Goal: Task Accomplishment & Management: Manage account settings

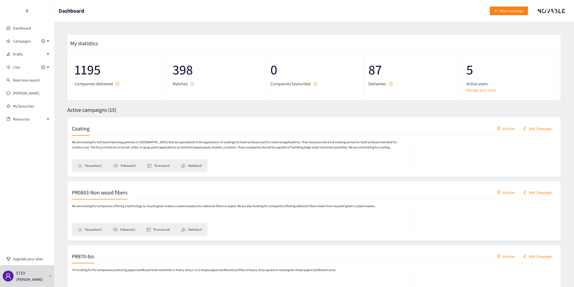
click at [49, 277] on div at bounding box center [50, 276] width 5 height 2
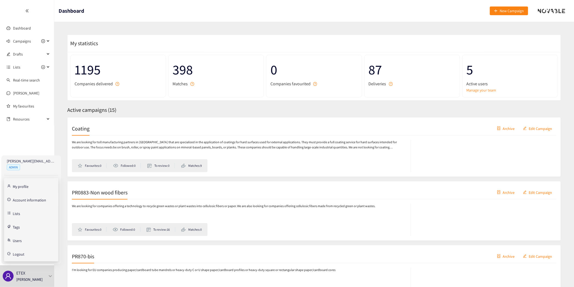
click at [40, 199] on link "Account information" at bounding box center [29, 199] width 33 height 5
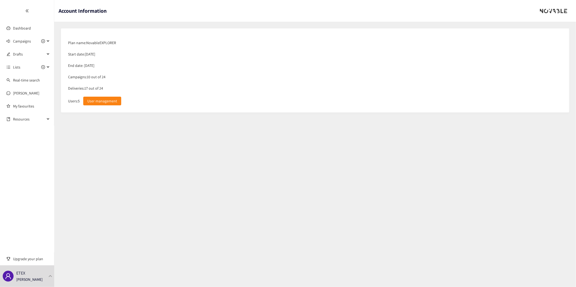
click at [98, 104] on span "User management" at bounding box center [102, 101] width 30 height 6
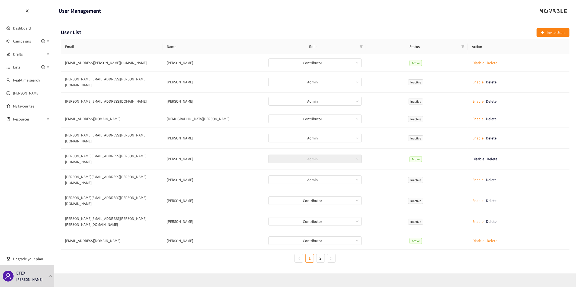
click at [321, 255] on link "2" at bounding box center [320, 259] width 8 height 8
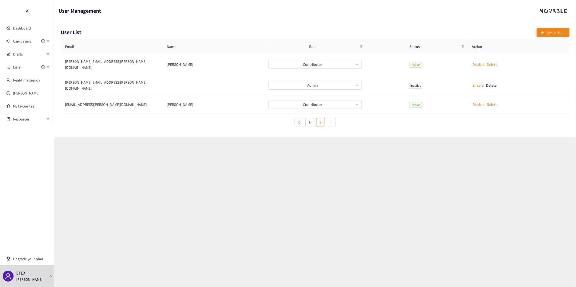
click at [300, 121] on icon "left" at bounding box center [298, 122] width 3 height 3
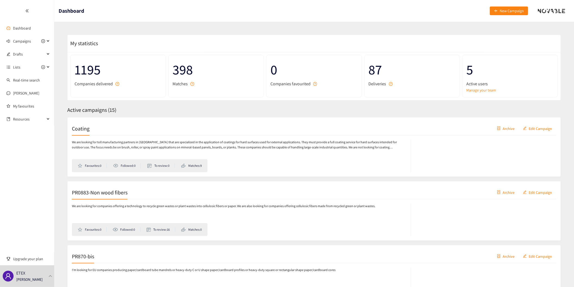
click at [20, 27] on link "Dashboard" at bounding box center [22, 28] width 18 height 5
click at [23, 41] on span "Campaigns" at bounding box center [22, 41] width 18 height 11
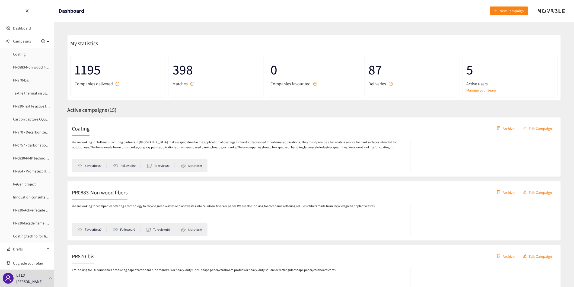
click at [260, 253] on div "PR870-bis Archive Edit Campaign" at bounding box center [314, 257] width 484 height 14
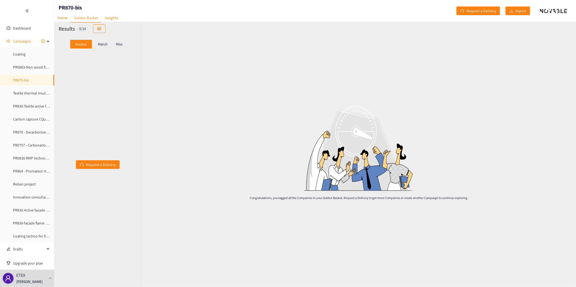
click at [34, 133] on link "PR870 - Decarbonized System" at bounding box center [36, 132] width 47 height 5
click at [100, 44] on p "Match" at bounding box center [103, 44] width 10 height 4
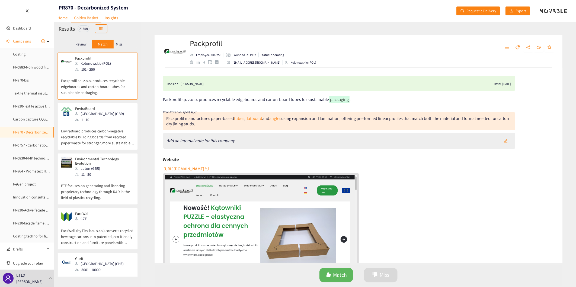
click at [84, 45] on p "Review" at bounding box center [80, 44] width 11 height 4
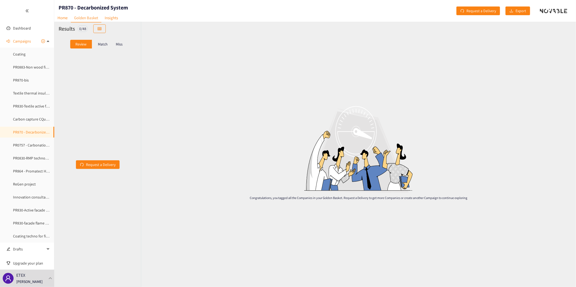
click at [101, 44] on p "Match" at bounding box center [103, 44] width 10 height 4
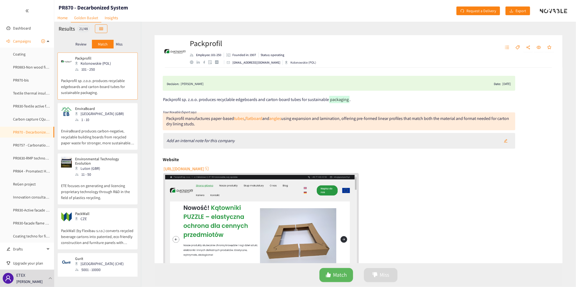
click at [118, 43] on p "Miss" at bounding box center [119, 44] width 7 height 4
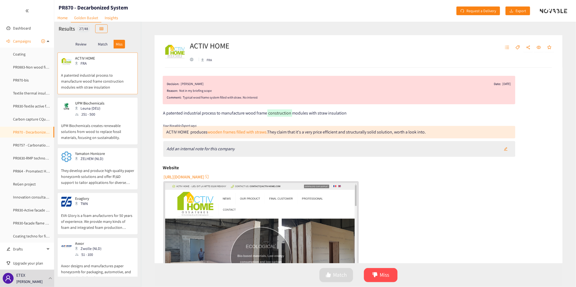
click at [101, 44] on p "Match" at bounding box center [103, 44] width 10 height 4
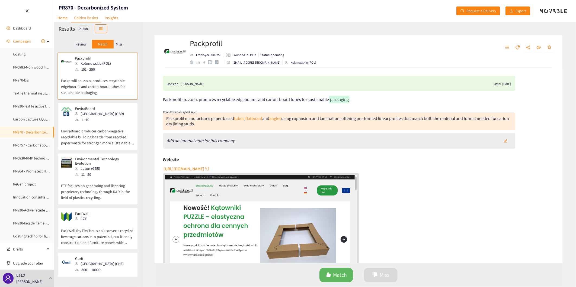
click at [24, 28] on link "Dashboard" at bounding box center [22, 28] width 18 height 5
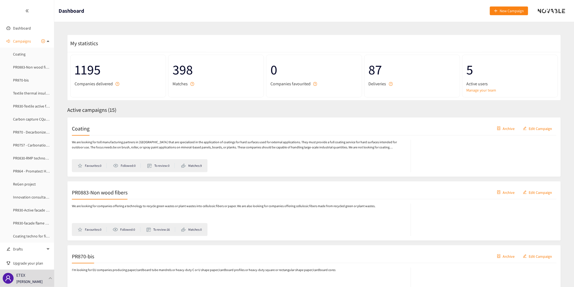
click at [24, 41] on span "Campaigns" at bounding box center [22, 41] width 18 height 11
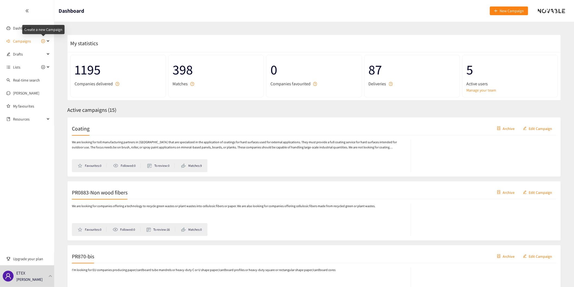
click at [43, 41] on icon "plus-circle" at bounding box center [43, 41] width 2 height 2
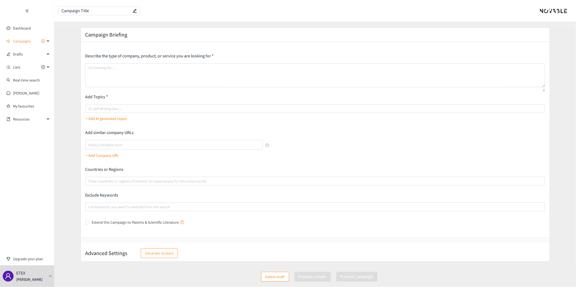
click at [22, 41] on span "Campaigns" at bounding box center [22, 41] width 18 height 11
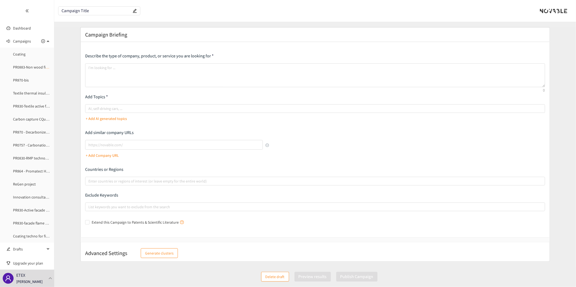
click at [24, 67] on link "PR0883-Non wood fibers" at bounding box center [33, 67] width 40 height 5
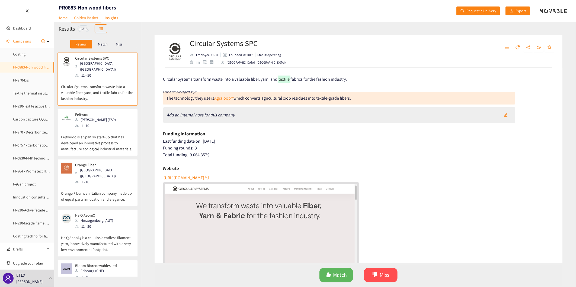
click at [60, 17] on link "Home" at bounding box center [62, 18] width 17 height 8
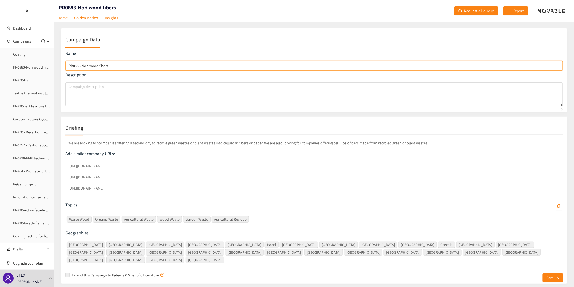
click at [68, 65] on input "PR0883-Non wood fibers" at bounding box center [313, 66] width 497 height 10
drag, startPoint x: 68, startPoint y: 65, endPoint x: 108, endPoint y: 66, distance: 39.9
click at [108, 66] on input "PR0883-Non wood fibers" at bounding box center [313, 66] width 497 height 10
click at [121, 68] on input "PR0883-Non wood fibers" at bounding box center [313, 66] width 497 height 10
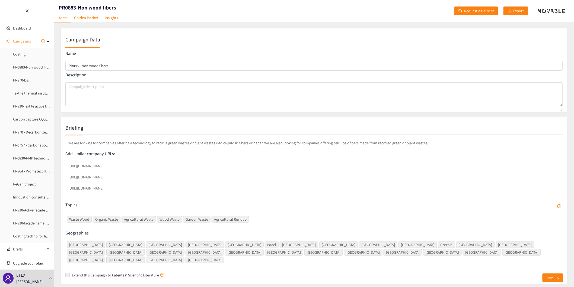
click at [22, 41] on span "Campaigns" at bounding box center [22, 41] width 18 height 11
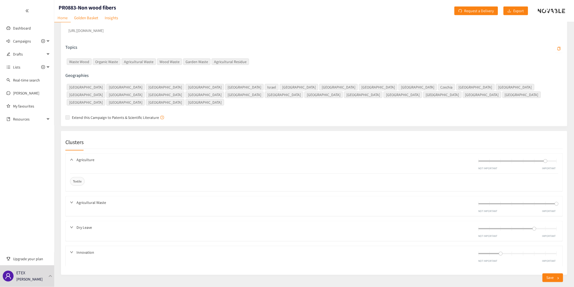
scroll to position [161, 0]
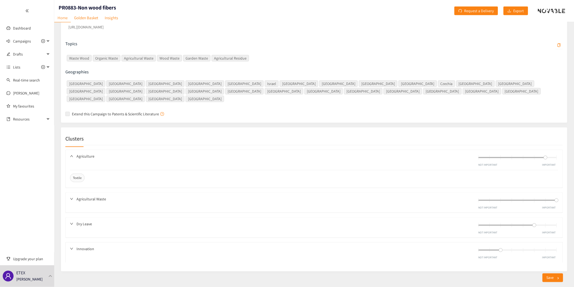
click at [82, 153] on span "Agriculture" at bounding box center [276, 156] width 400 height 6
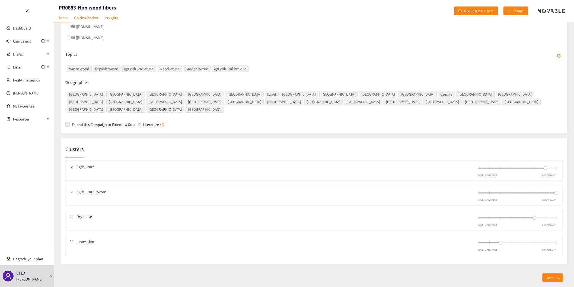
scroll to position [143, 0]
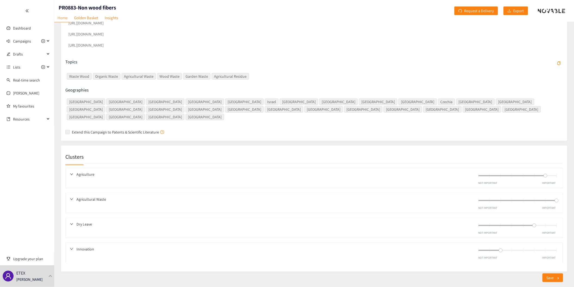
click at [71, 173] on icon "down" at bounding box center [71, 174] width 3 height 3
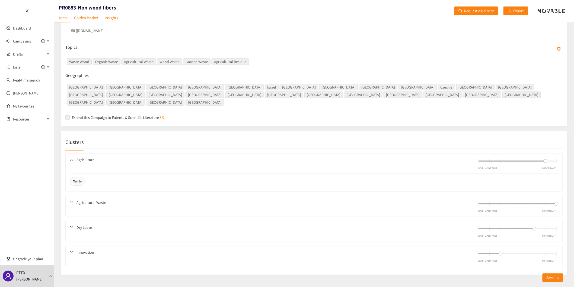
scroll to position [161, 0]
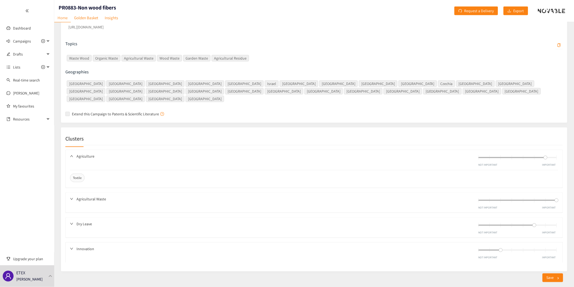
click at [87, 18] on link "Golden Basket" at bounding box center [86, 18] width 31 height 8
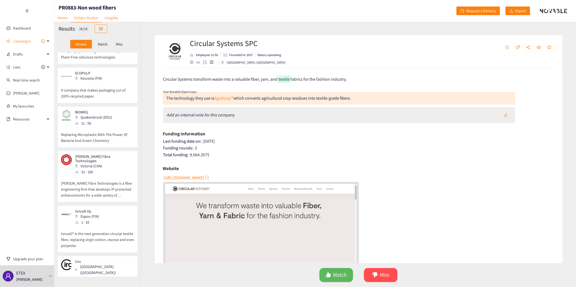
scroll to position [548, 0]
click at [113, 207] on div "Ioncell Oy Espoo (FIN) 1 - 10" at bounding box center [97, 215] width 73 height 16
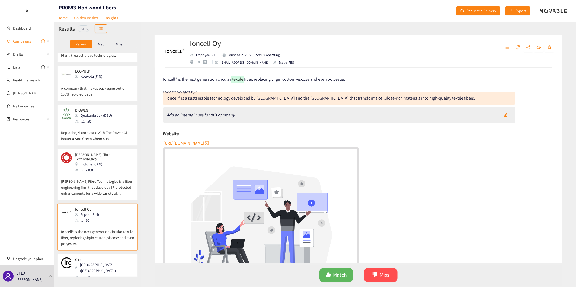
click at [184, 142] on span "[URL][DOMAIN_NAME]" at bounding box center [183, 143] width 41 height 7
drag, startPoint x: 375, startPoint y: 273, endPoint x: 373, endPoint y: 271, distance: 3.3
click at [373, 271] on button "Miss" at bounding box center [381, 275] width 34 height 14
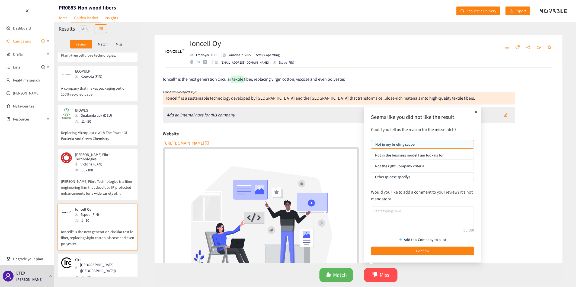
click at [427, 155] on p "Not in the business model I am looking for" at bounding box center [422, 155] width 95 height 8
click at [371, 157] on input "Not in the business model I am looking for" at bounding box center [371, 157] width 0 height 0
click at [384, 212] on textarea at bounding box center [422, 217] width 103 height 21
type textarea "Too low TRL level, mostly based on textile applications for high added-value pr…"
click at [413, 251] on button "Confirm" at bounding box center [422, 251] width 103 height 9
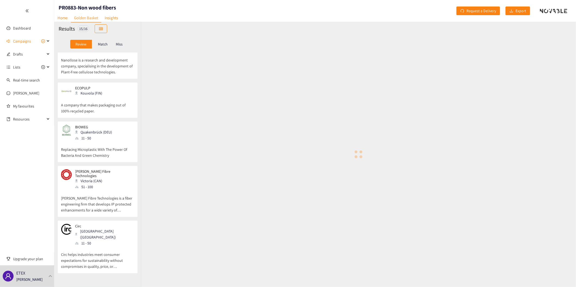
scroll to position [497, 0]
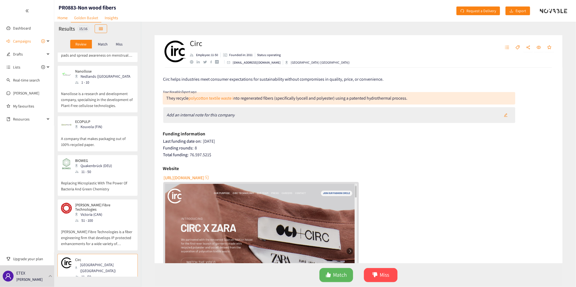
click at [119, 44] on p "Miss" at bounding box center [119, 44] width 7 height 4
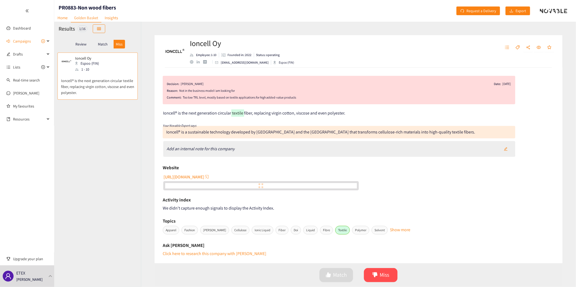
click at [80, 45] on p "Review" at bounding box center [80, 44] width 11 height 4
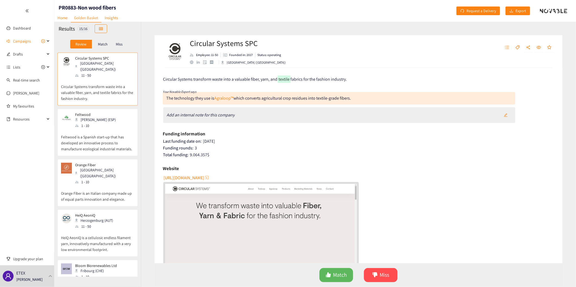
click at [421, 274] on div "Match Miss" at bounding box center [358, 275] width 408 height 21
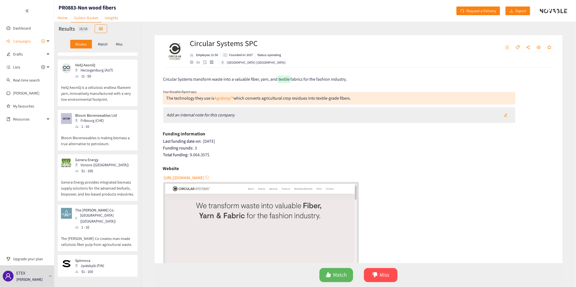
scroll to position [181, 0]
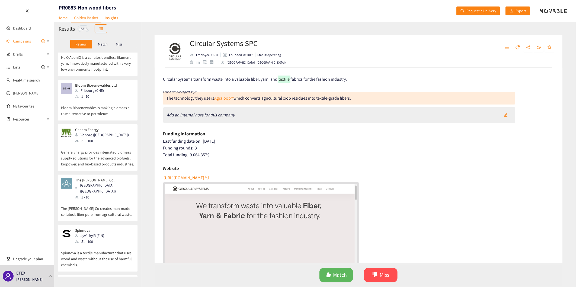
click at [105, 228] on div "Spinnova Jyväskylä (FIN) 51 - 100" at bounding box center [97, 236] width 73 height 16
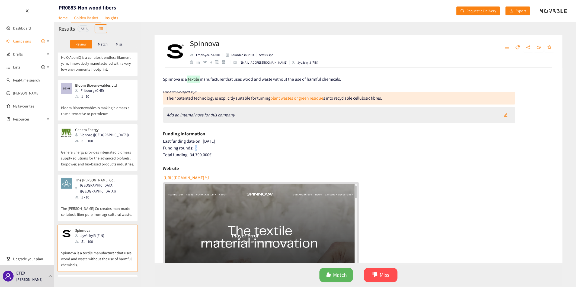
click at [196, 148] on div "Funding rounds: 5" at bounding box center [358, 148] width 391 height 5
drag, startPoint x: 196, startPoint y: 148, endPoint x: 287, endPoint y: 144, distance: 90.9
click at [287, 144] on div "Last funding date on: [DATE]" at bounding box center [358, 141] width 391 height 5
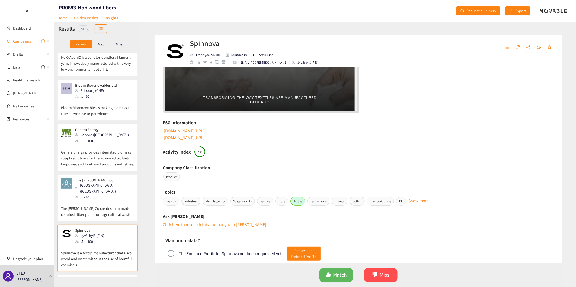
scroll to position [215, 0]
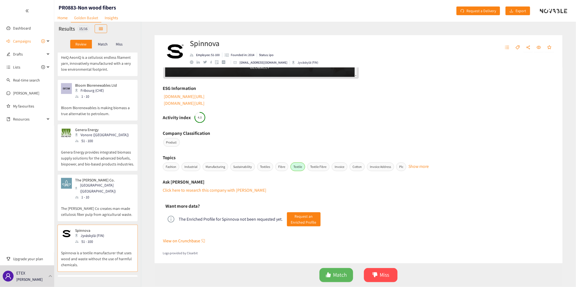
click at [192, 190] on link "Click here to research this company with [PERSON_NAME]" at bounding box center [215, 191] width 104 height 6
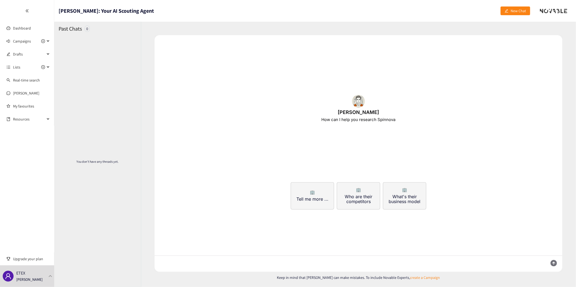
click at [27, 10] on icon "double-left" at bounding box center [27, 11] width 4 height 4
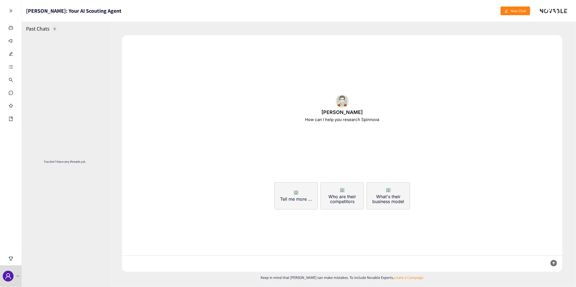
click at [10, 9] on icon "double-right" at bounding box center [11, 11] width 4 height 4
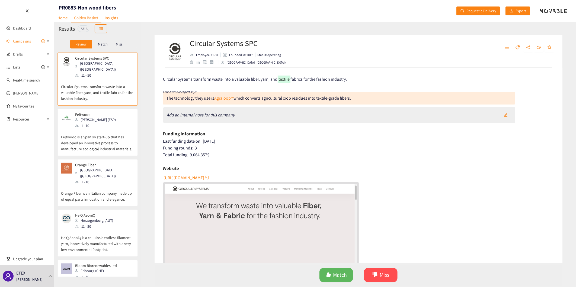
click at [49, 277] on div at bounding box center [50, 276] width 5 height 2
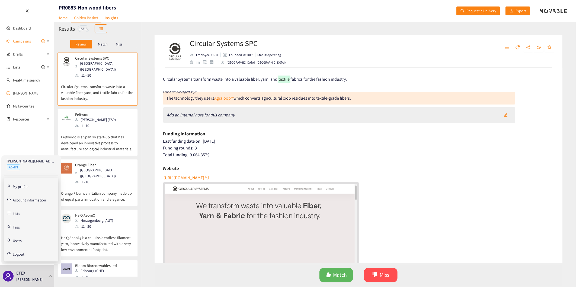
click at [15, 94] on link "[PERSON_NAME]" at bounding box center [26, 93] width 26 height 5
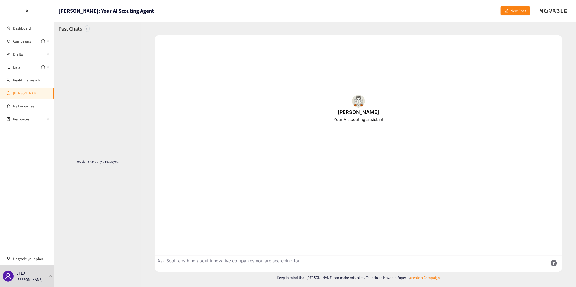
click at [15, 94] on link "[PERSON_NAME]" at bounding box center [26, 93] width 26 height 5
click at [19, 28] on link "Dashboard" at bounding box center [22, 28] width 18 height 5
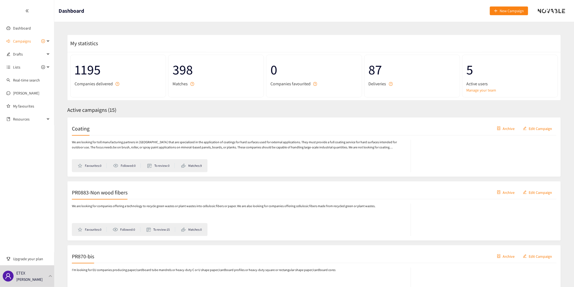
click at [19, 41] on span "Campaigns" at bounding box center [22, 41] width 18 height 11
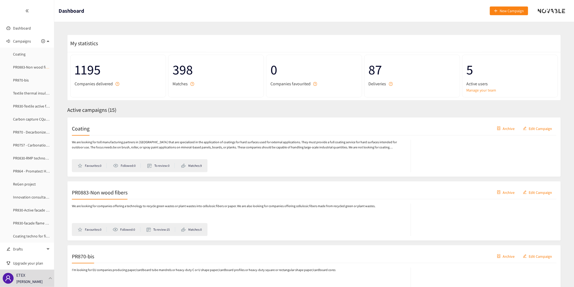
click at [23, 67] on link "PR0883-Non wood fibers" at bounding box center [33, 67] width 40 height 5
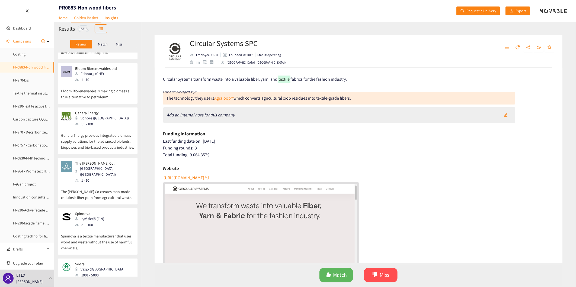
scroll to position [241, 0]
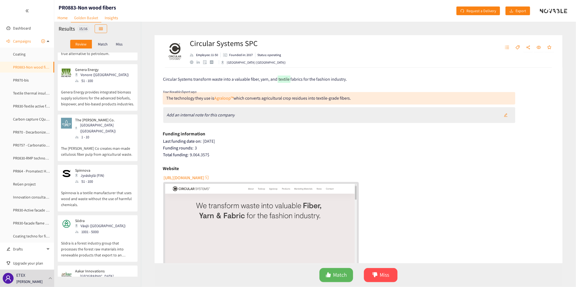
click at [96, 179] on div "51 - 100" at bounding box center [91, 182] width 32 height 6
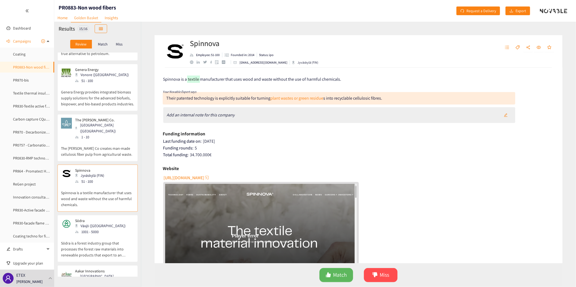
click at [289, 98] on link "plant wastes or green residue" at bounding box center [296, 98] width 53 height 6
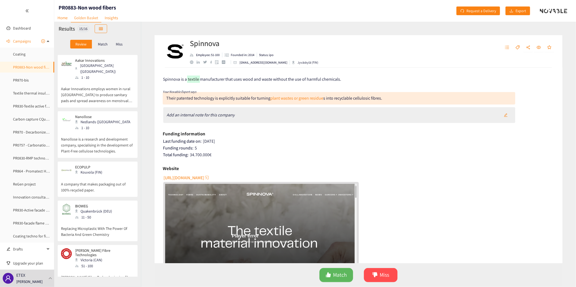
scroll to position [497, 0]
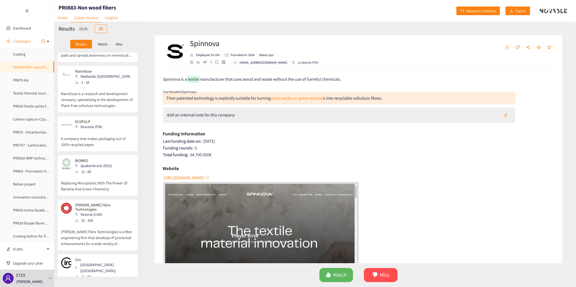
click at [110, 175] on p "Replacing Microplastic With The Power Of Bacteria And Green Chemistry" at bounding box center [97, 183] width 73 height 17
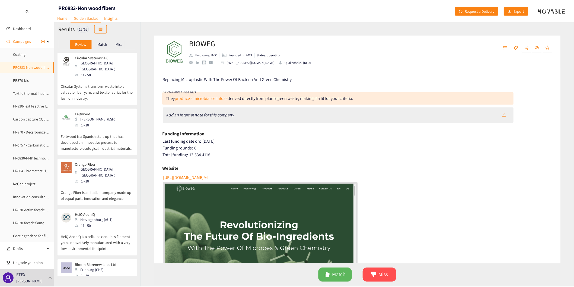
scroll to position [0, 0]
click at [114, 119] on div "Feltwood [PERSON_NAME] (ESP) 1 - 10" at bounding box center [97, 120] width 73 height 16
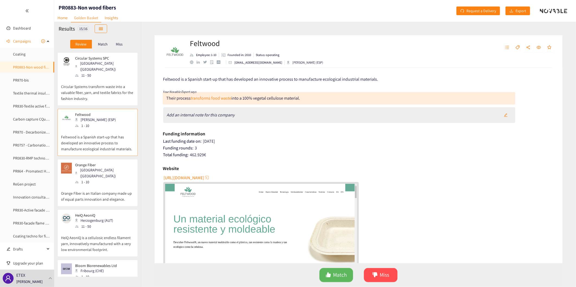
click at [211, 99] on link "transforms food waste" at bounding box center [211, 98] width 41 height 6
click at [22, 81] on link "PR870-bis" at bounding box center [21, 80] width 16 height 5
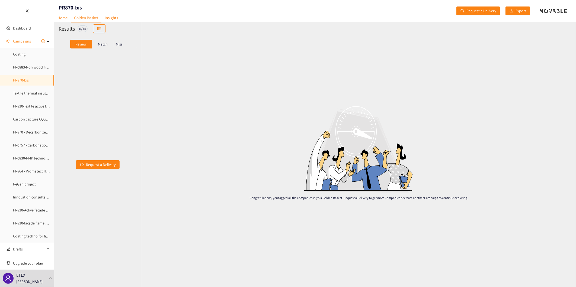
click at [101, 44] on p "Match" at bounding box center [103, 44] width 10 height 4
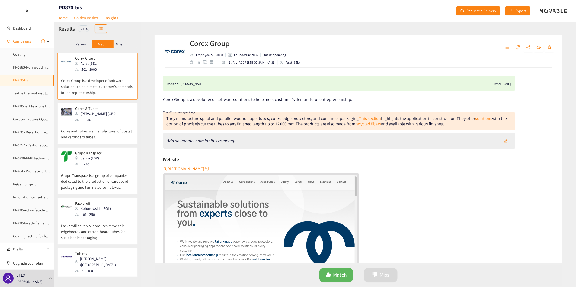
click at [64, 20] on link "Home" at bounding box center [62, 18] width 17 height 8
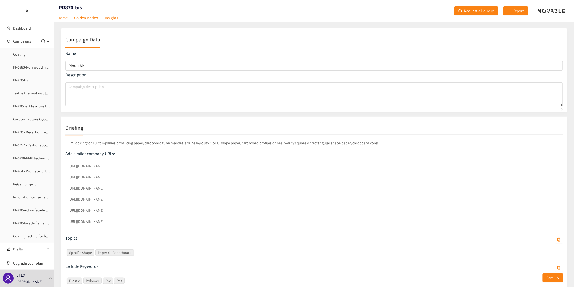
click at [28, 133] on link "PR870 - Decarbonized System" at bounding box center [36, 132] width 47 height 5
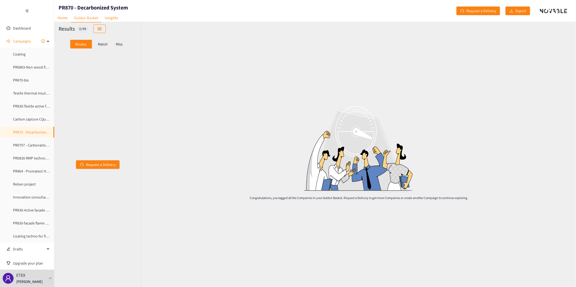
click at [63, 18] on link "Home" at bounding box center [62, 18] width 17 height 8
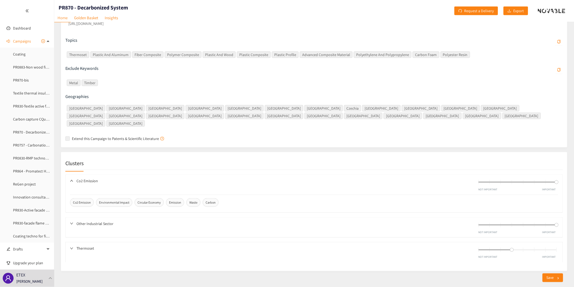
click at [47, 41] on icon at bounding box center [48, 41] width 3 height 0
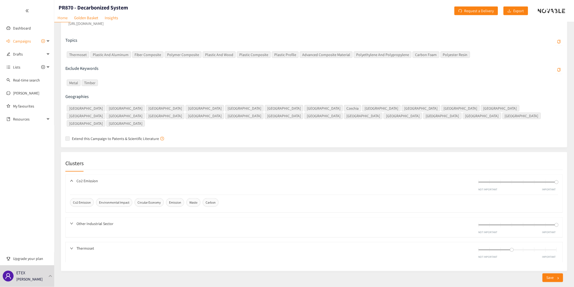
click at [26, 41] on span "Campaigns" at bounding box center [22, 41] width 18 height 11
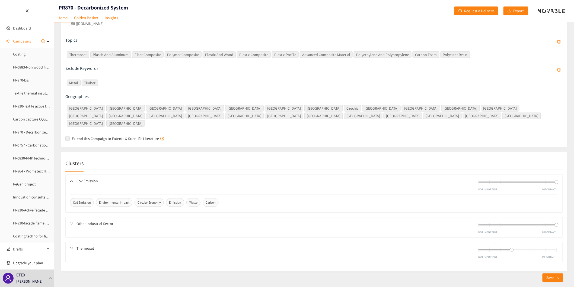
click at [23, 39] on span "Campaigns" at bounding box center [22, 41] width 18 height 11
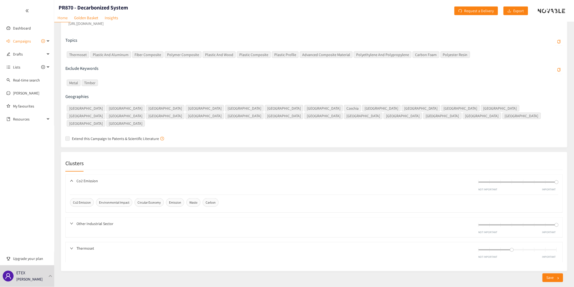
click at [48, 41] on div "Campaigns" at bounding box center [27, 41] width 54 height 11
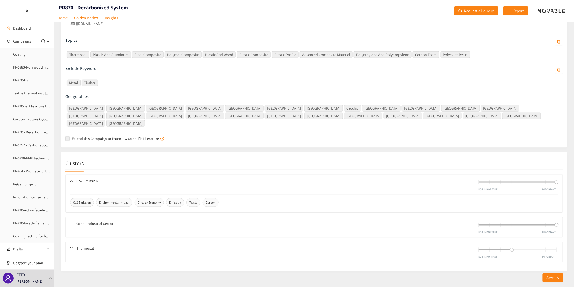
click at [19, 28] on link "Dashboard" at bounding box center [22, 28] width 18 height 5
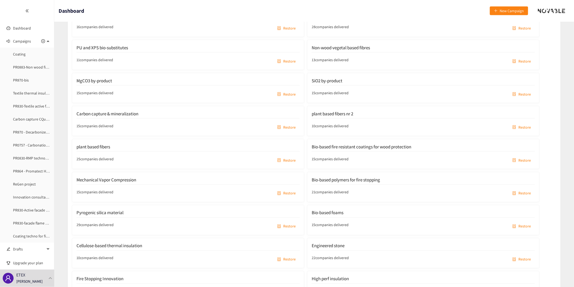
scroll to position [1067, 0]
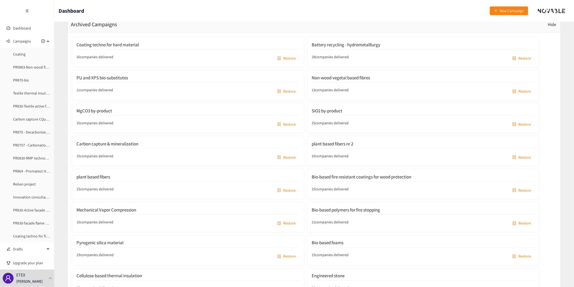
click at [326, 245] on h2 "Bio-based foams" at bounding box center [327, 242] width 32 height 5
click at [521, 257] on span "Restore" at bounding box center [524, 257] width 12 height 6
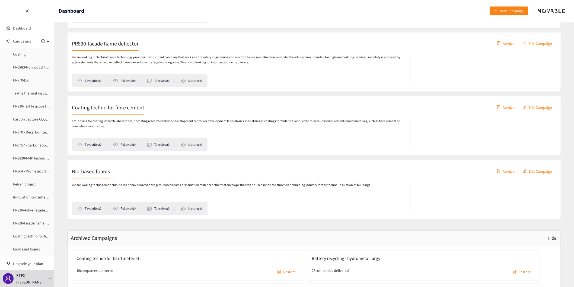
scroll to position [946, 0]
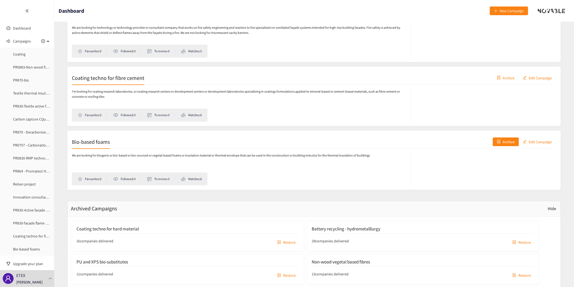
click at [508, 142] on span "Archive" at bounding box center [509, 142] width 12 height 6
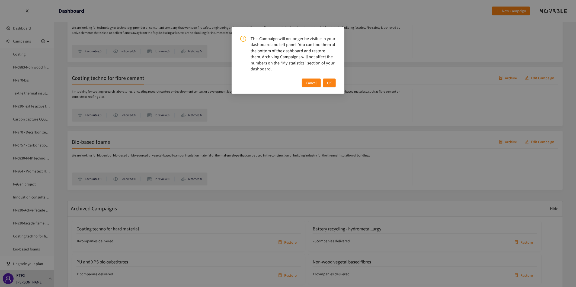
click at [328, 84] on span "OK" at bounding box center [329, 83] width 5 height 6
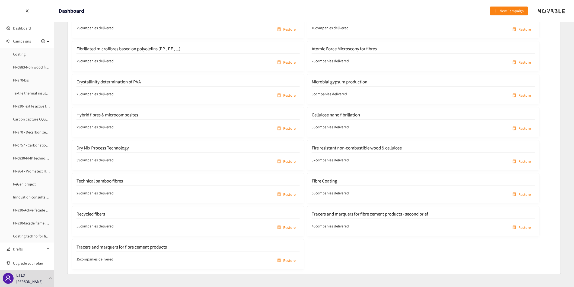
scroll to position [1428, 0]
click at [95, 215] on h2 "Recycled fibers" at bounding box center [90, 213] width 28 height 5
click at [284, 226] on span "Restore" at bounding box center [289, 228] width 12 height 6
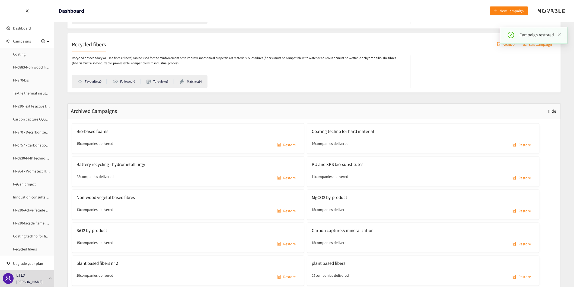
scroll to position [977, 0]
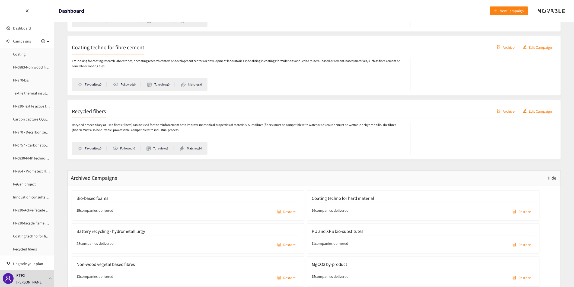
click at [353, 124] on p "Recycled or secondary or used fibres (fibers) can be used for the reinforcement…" at bounding box center [238, 128] width 333 height 10
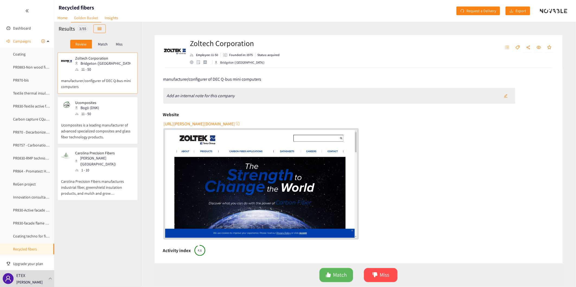
click at [101, 44] on p "Match" at bounding box center [103, 44] width 10 height 4
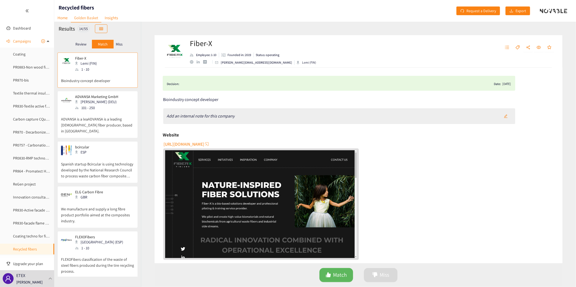
click at [122, 43] on p "Miss" at bounding box center [119, 44] width 7 height 4
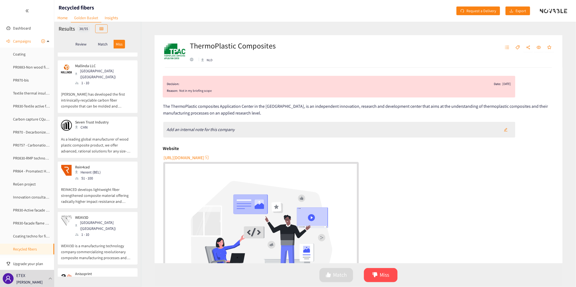
scroll to position [632, 0]
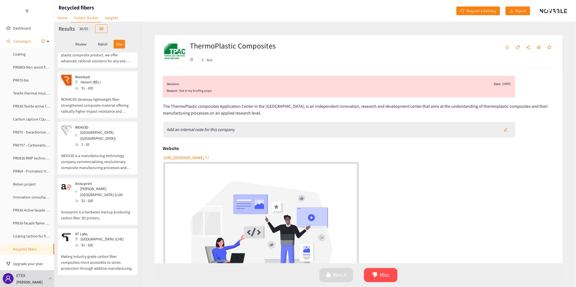
drag, startPoint x: 103, startPoint y: 45, endPoint x: 103, endPoint y: 49, distance: 3.8
click at [103, 45] on p "Match" at bounding box center [103, 44] width 10 height 4
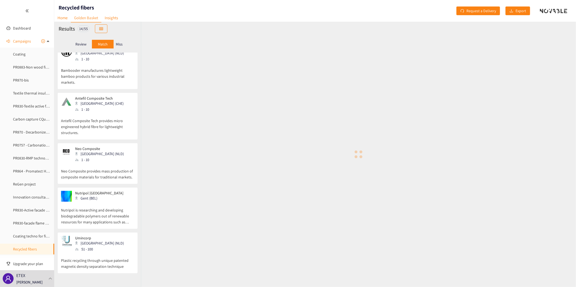
scroll to position [419, 0]
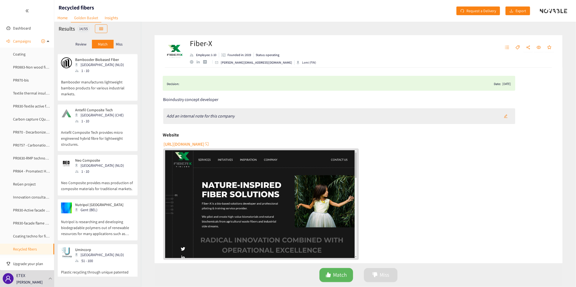
click at [81, 45] on p "Review" at bounding box center [80, 44] width 11 height 4
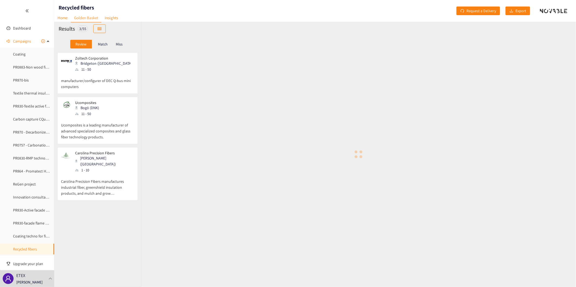
scroll to position [0, 0]
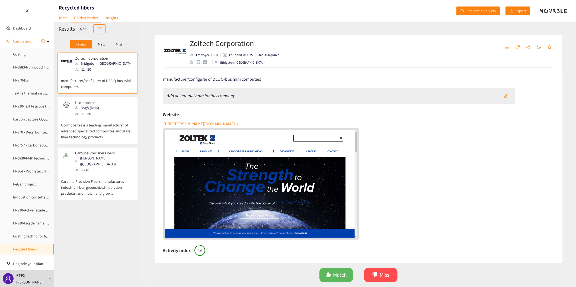
click at [102, 129] on p "Ucomposites is a leading manufacturer of advanced specialized composites and gl…" at bounding box center [97, 128] width 73 height 23
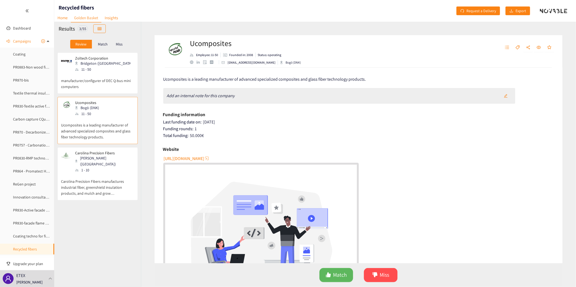
click at [188, 158] on span "[URL][DOMAIN_NAME]" at bounding box center [183, 158] width 41 height 7
click at [103, 45] on p "Match" at bounding box center [103, 44] width 10 height 4
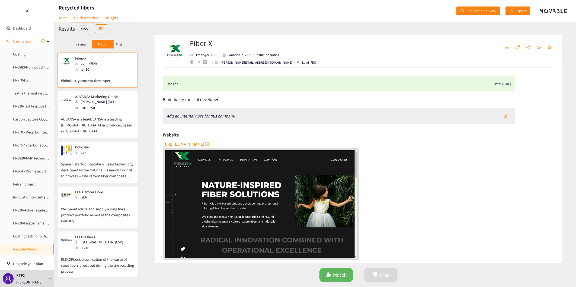
click at [114, 77] on p "Bioindustry concept developer" at bounding box center [97, 77] width 73 height 11
click at [115, 125] on p "ADVANSA is a leaADVANSA is a leading [DEMOGRAPHIC_DATA] fiber producer, based i…" at bounding box center [97, 122] width 73 height 23
